Goal: Complete application form

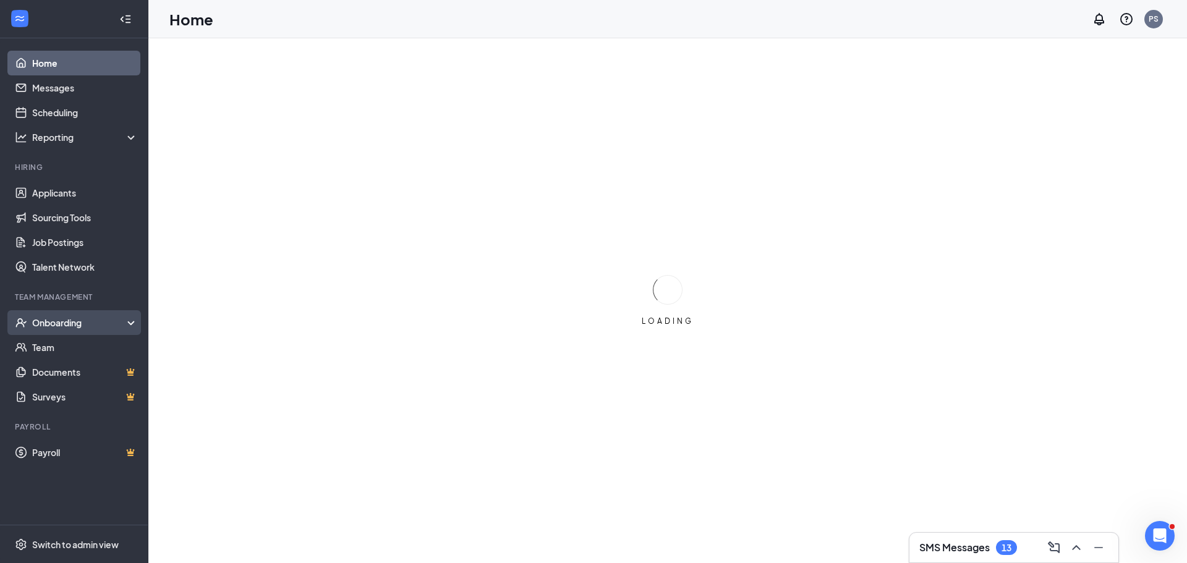
click at [83, 319] on div "Onboarding" at bounding box center [79, 323] width 95 height 12
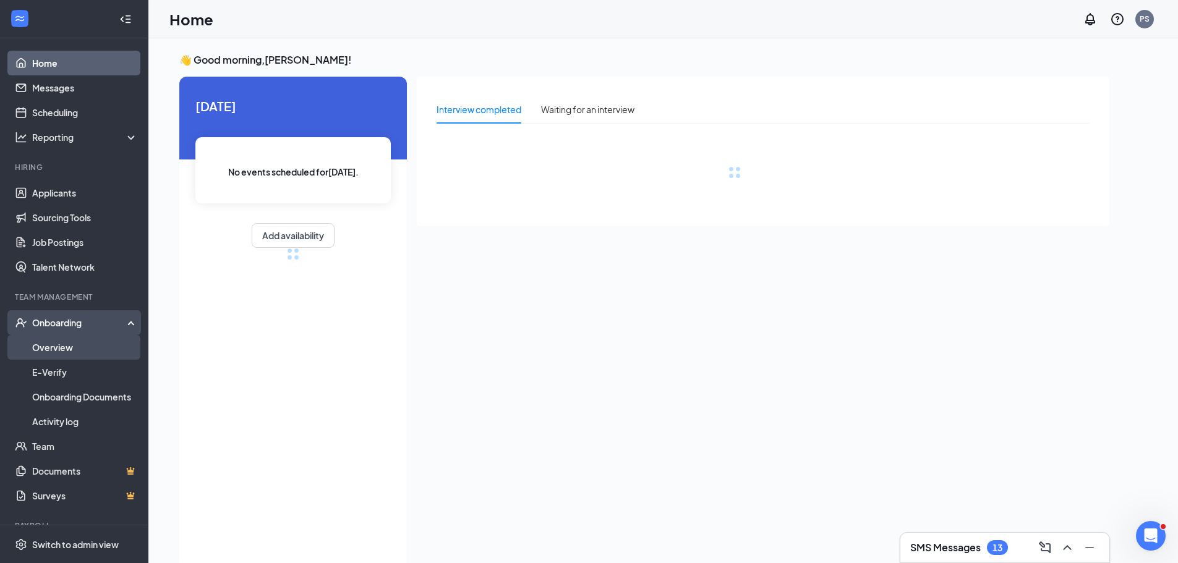
click at [70, 347] on link "Overview" at bounding box center [85, 347] width 106 height 25
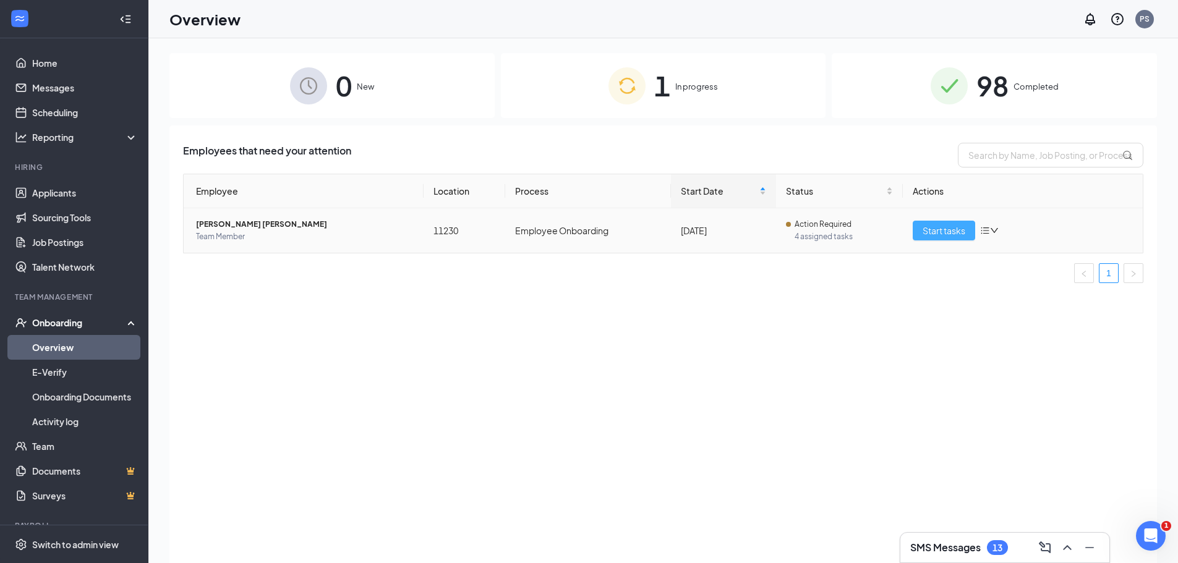
click at [931, 229] on span "Start tasks" at bounding box center [943, 231] width 43 height 14
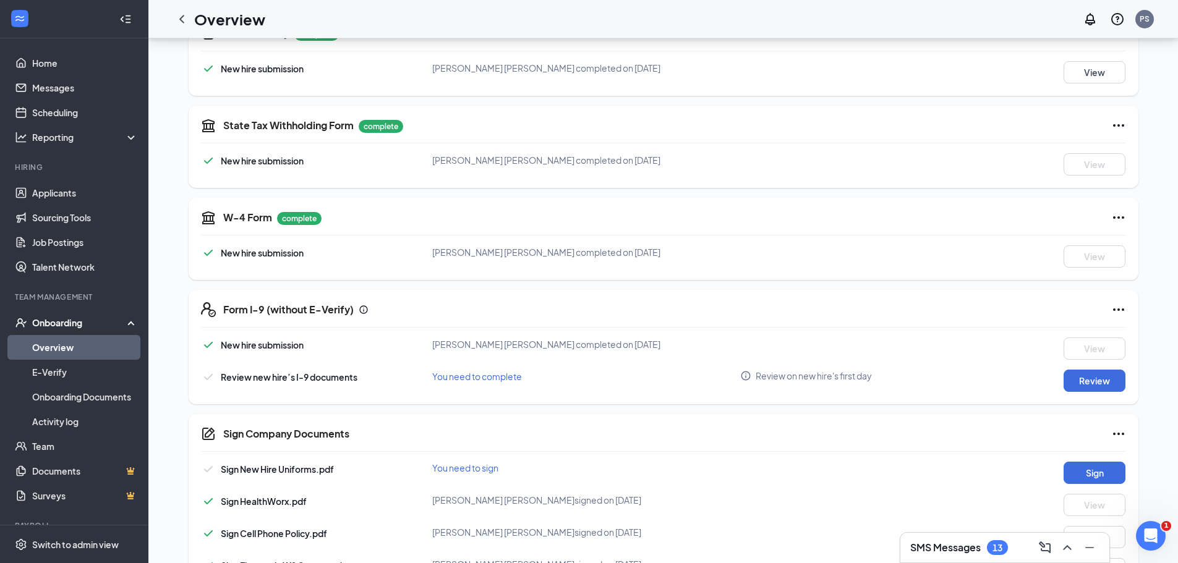
scroll to position [371, 0]
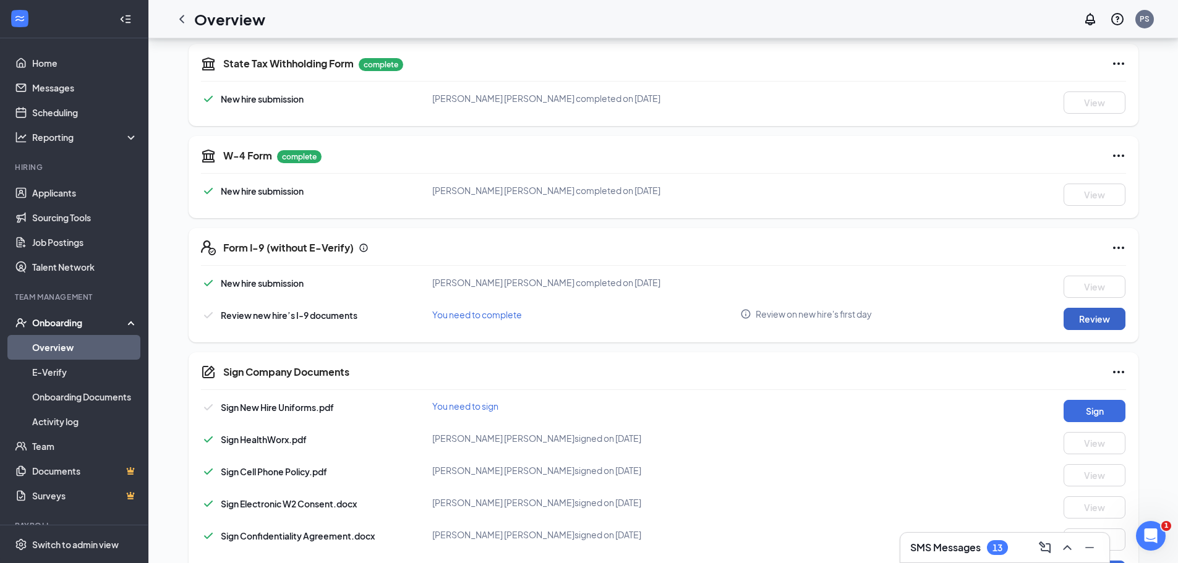
click at [1104, 317] on button "Review" at bounding box center [1094, 319] width 62 height 22
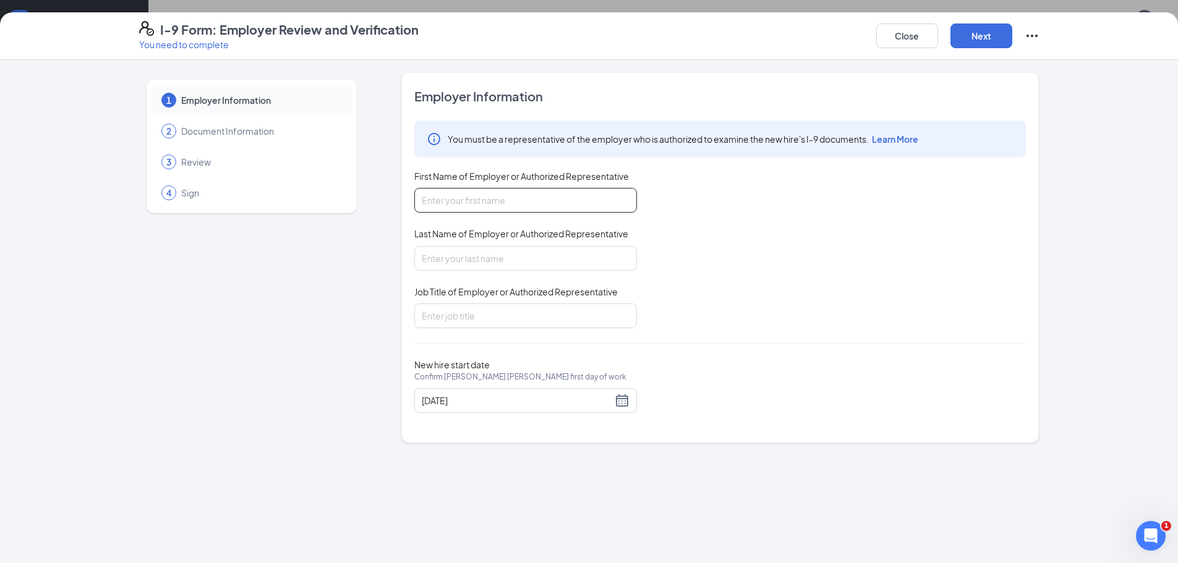
click at [533, 203] on input "First Name of Employer or Authorized Representative" at bounding box center [525, 200] width 223 height 25
type input "m"
type input "[PERSON_NAME]"
type input "assistant manager"
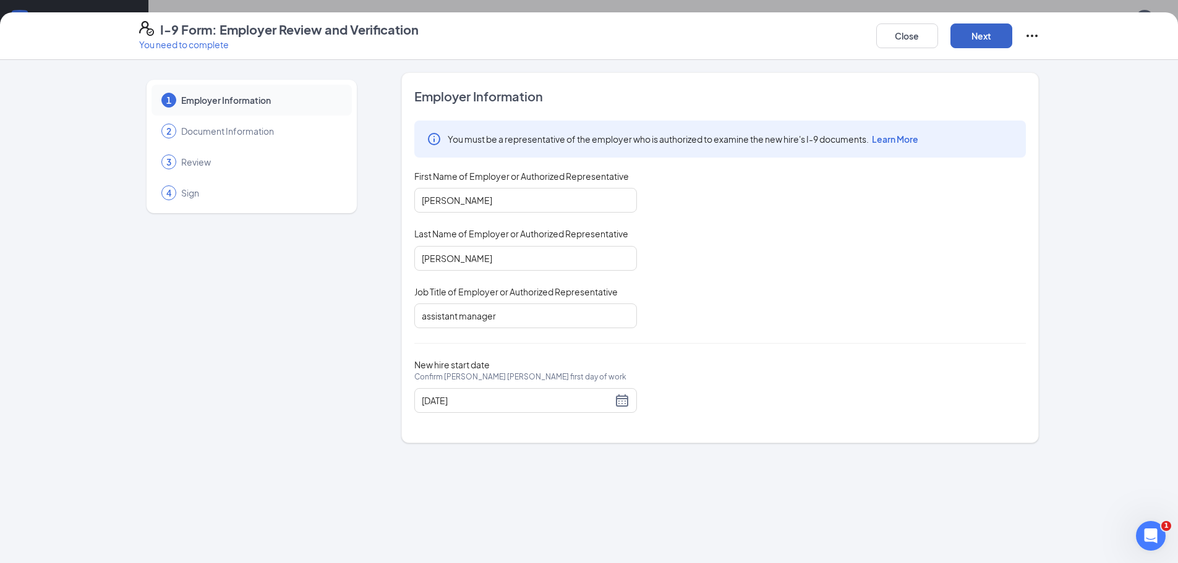
click at [977, 41] on button "Next" at bounding box center [981, 35] width 62 height 25
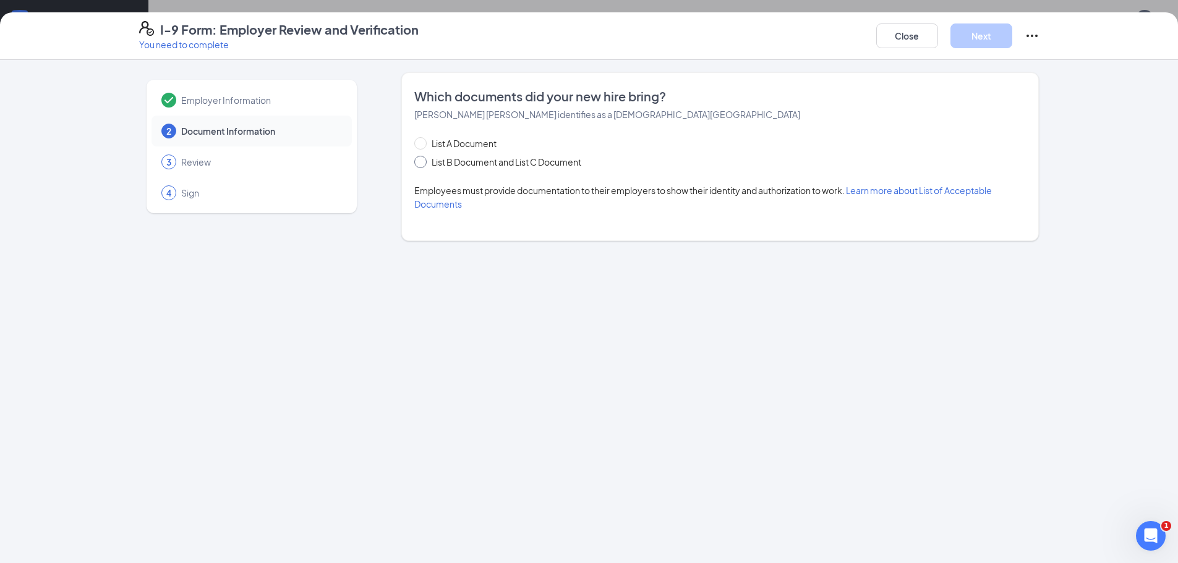
click at [422, 158] on input "List B Document and List C Document" at bounding box center [418, 160] width 9 height 9
radio input "true"
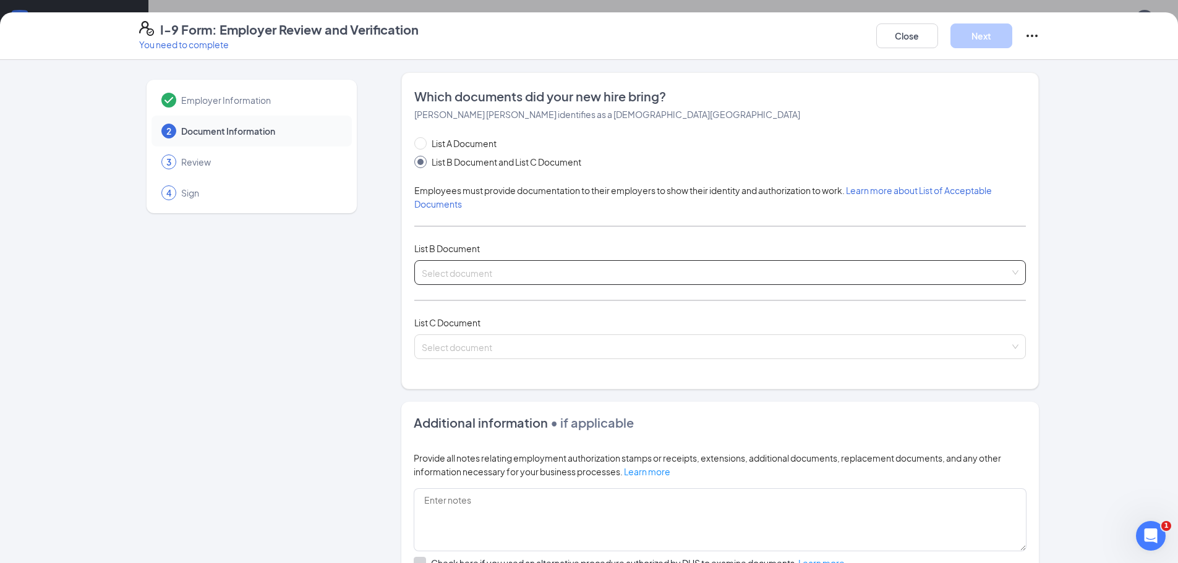
click at [446, 274] on input "search" at bounding box center [716, 270] width 588 height 19
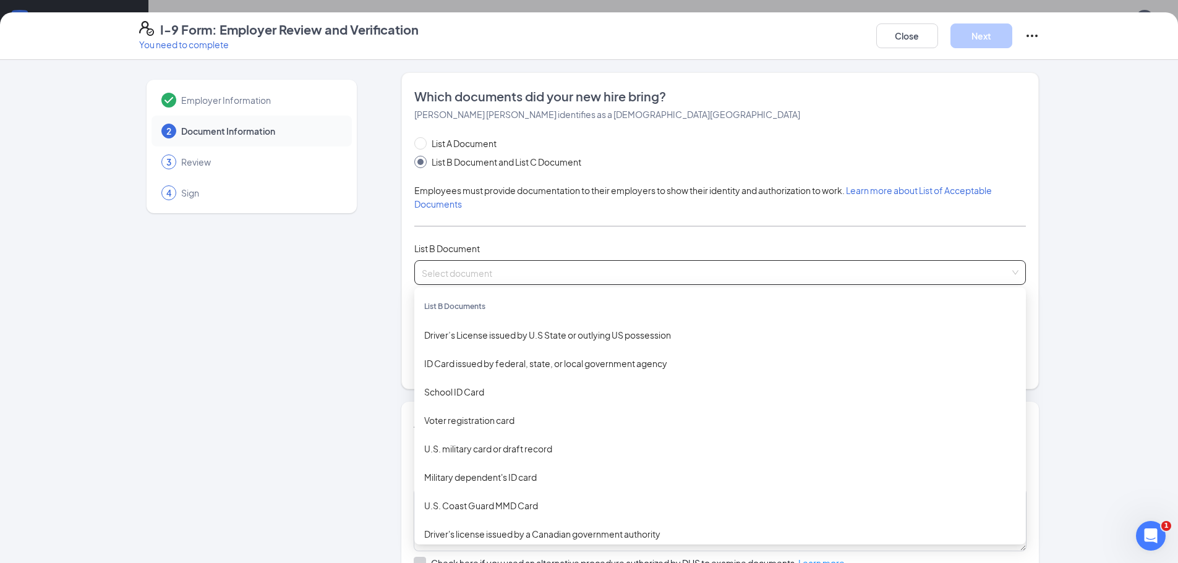
click at [1101, 158] on div "Employer Information 2 Document Information 3 Review 4 Sign Which documents did…" at bounding box center [589, 311] width 1178 height 503
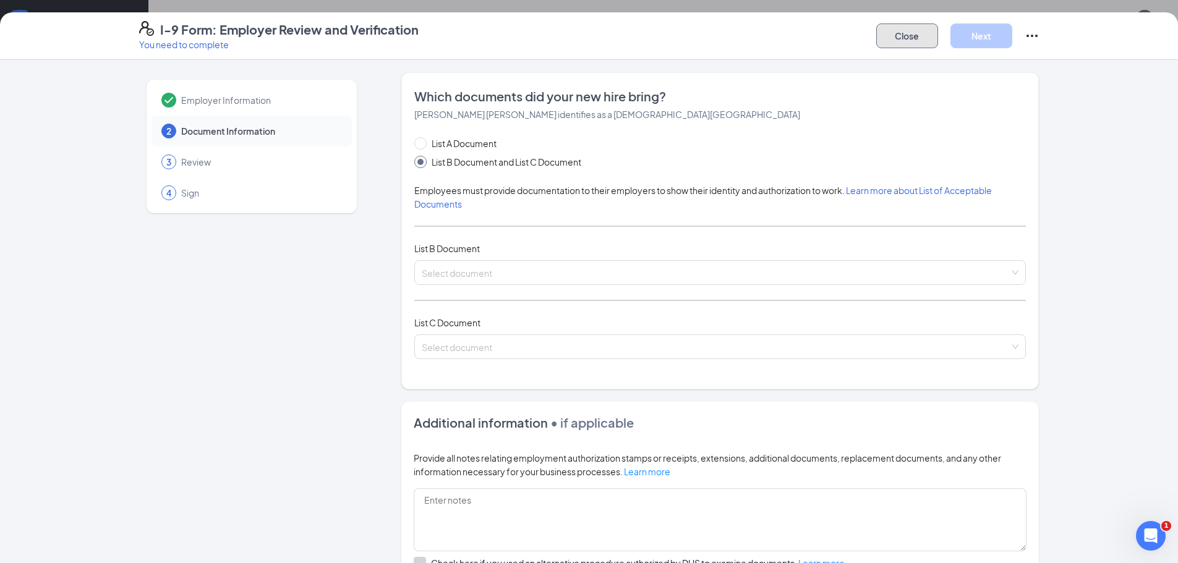
click at [896, 37] on button "Close" at bounding box center [907, 35] width 62 height 25
